Goal: Task Accomplishment & Management: Use online tool/utility

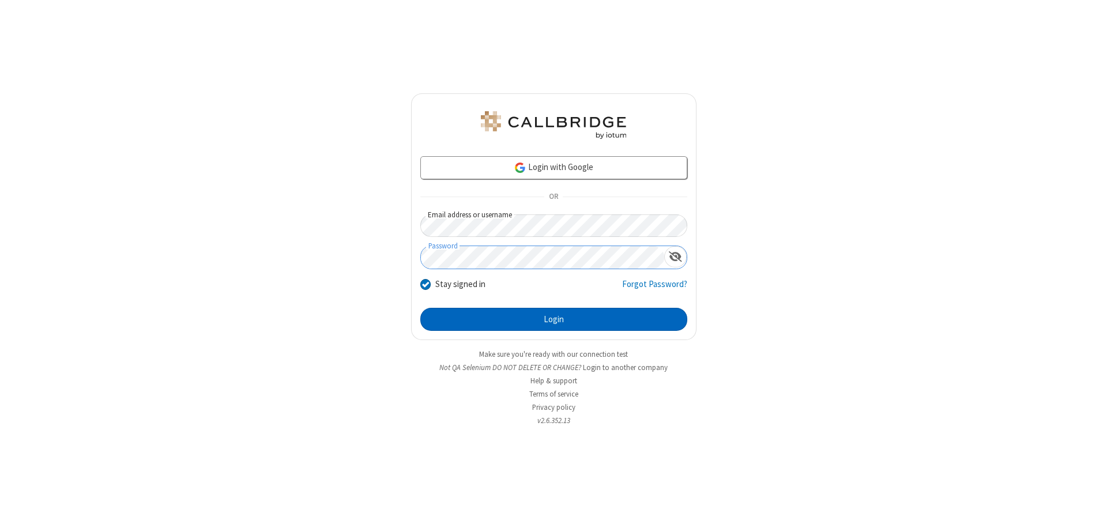
click at [553, 319] on button "Login" at bounding box center [553, 319] width 267 height 23
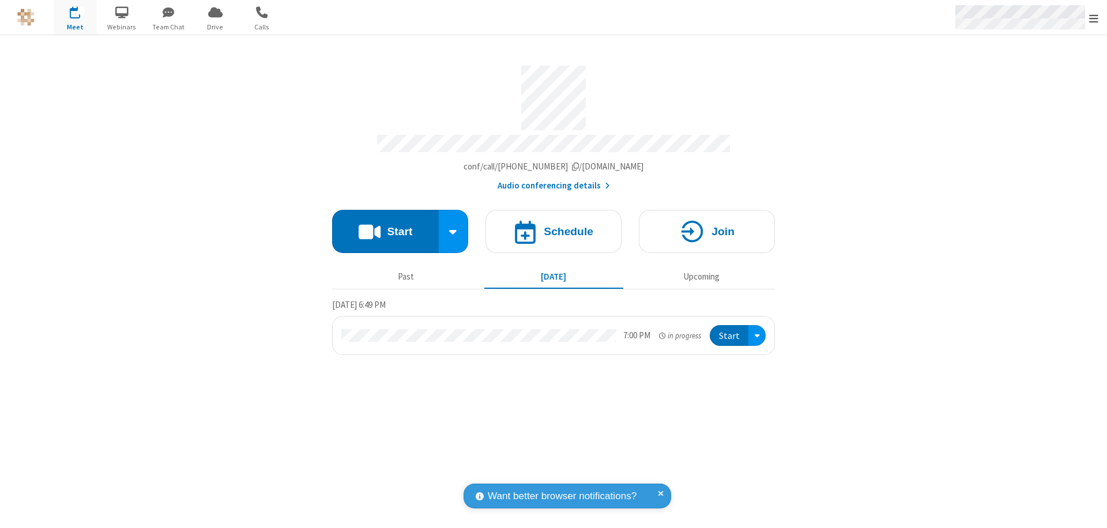
click at [1094, 18] on span "Open menu" at bounding box center [1093, 19] width 9 height 12
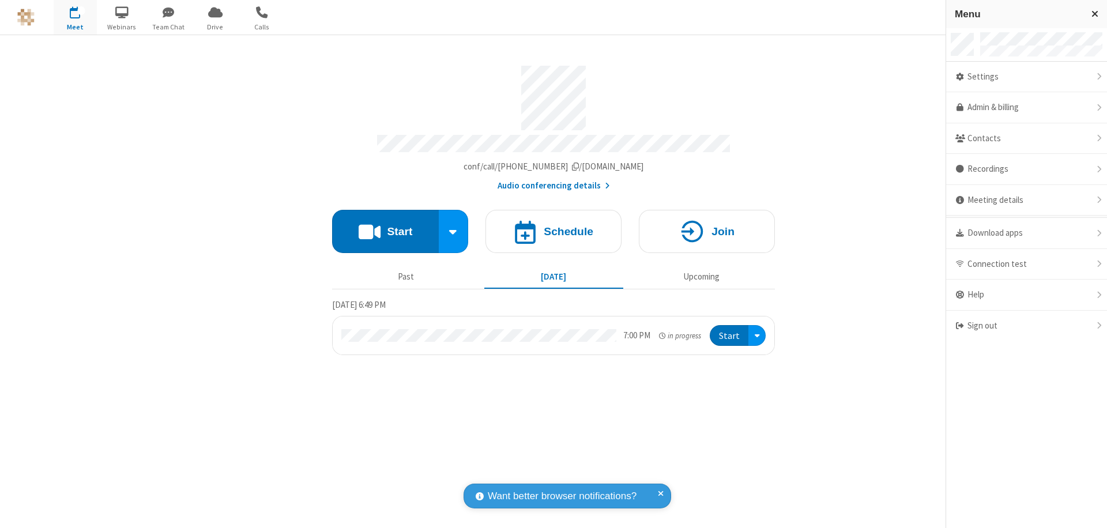
click at [215, 27] on span "Drive" at bounding box center [215, 27] width 43 height 10
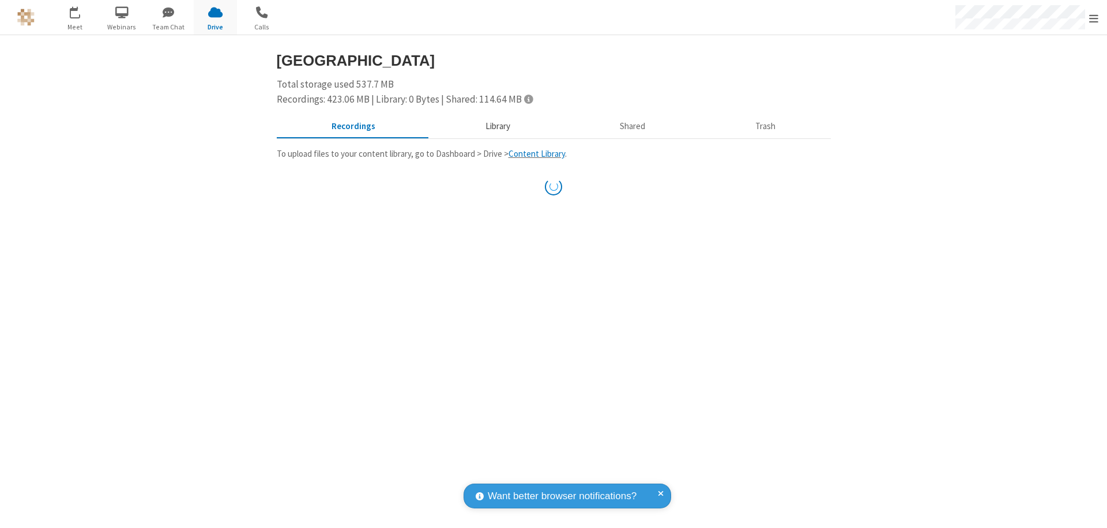
click at [492, 126] on button "Library" at bounding box center [497, 127] width 135 height 22
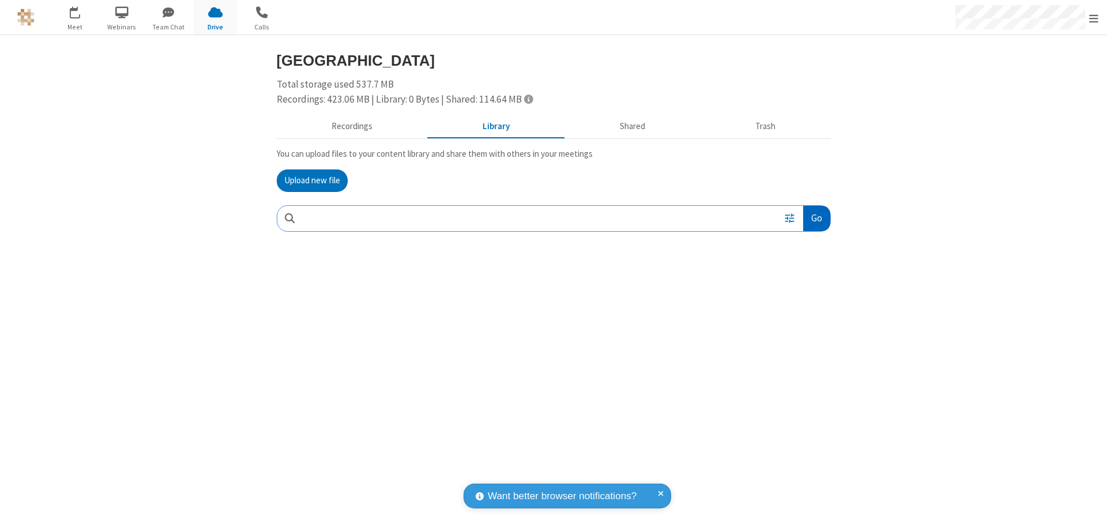
click at [816, 218] on button "Go" at bounding box center [816, 219] width 27 height 26
click at [312, 180] on button "Upload new file" at bounding box center [312, 180] width 71 height 23
